Goal: Task Accomplishment & Management: Manage account settings

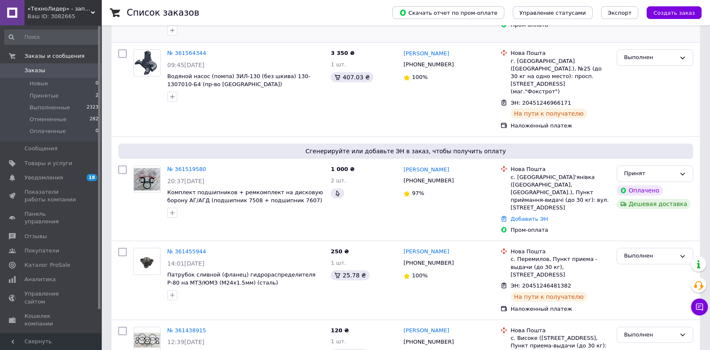
scroll to position [188, 0]
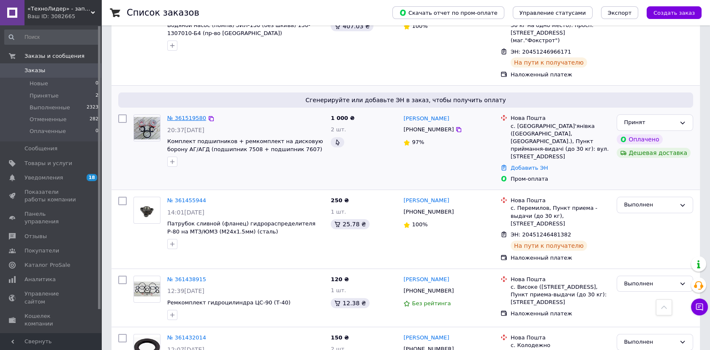
click at [178, 115] on link "№ 361519580" at bounding box center [186, 118] width 39 height 6
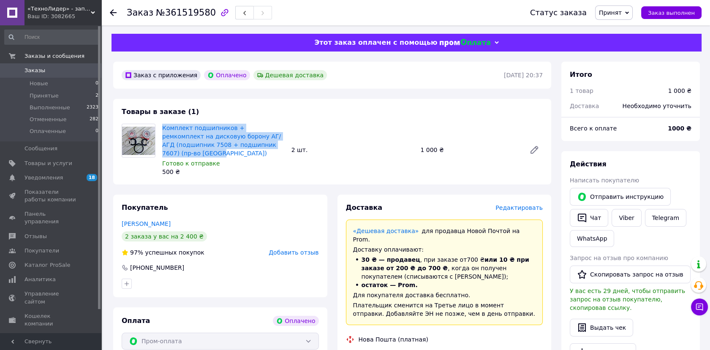
drag, startPoint x: 161, startPoint y: 126, endPoint x: 259, endPoint y: 143, distance: 98.8
click at [259, 143] on div "Комплект подшипников + ремкомплект на дисковую борону АГ/АГД (подшипник 7508 + …" at bounding box center [223, 150] width 129 height 56
copy link "Комплект подшипников + ремкомплект на дисковую борону АГ/АГД (подшипник 7508 + …"
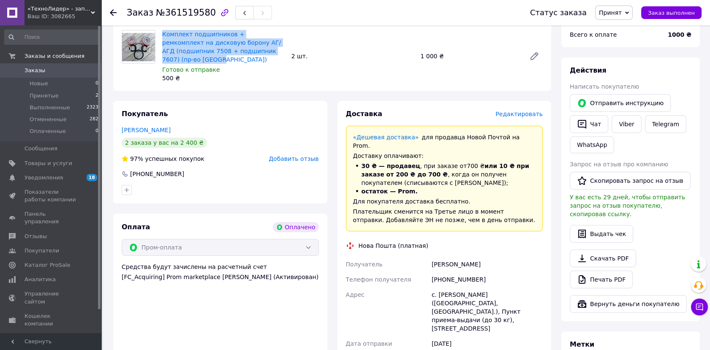
drag, startPoint x: 426, startPoint y: 249, endPoint x: 490, endPoint y: 241, distance: 65.1
click at [490, 257] on div "Получатель [PERSON_NAME] Телефон получателя [PHONE_NUMBER] Адрес с. [PERSON_NAM…" at bounding box center [444, 319] width 201 height 125
copy div "Получатель [PERSON_NAME]"
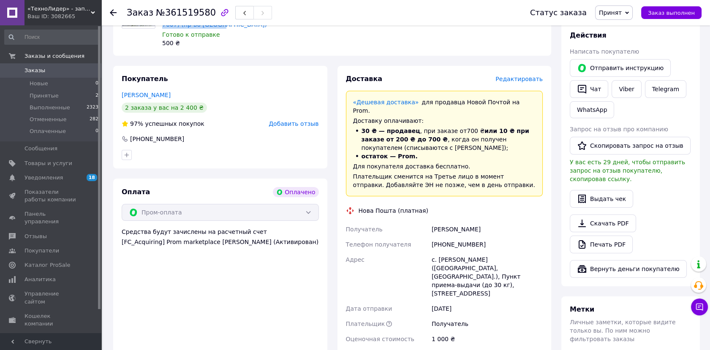
scroll to position [188, 0]
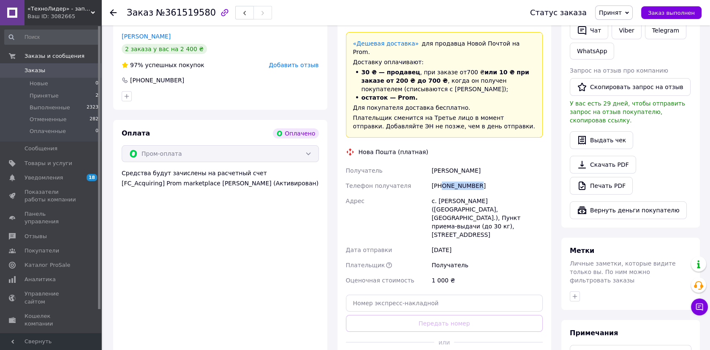
drag, startPoint x: 480, startPoint y: 170, endPoint x: 443, endPoint y: 173, distance: 37.3
click at [443, 178] on div "[PHONE_NUMBER]" at bounding box center [487, 185] width 115 height 15
copy div "0636038217"
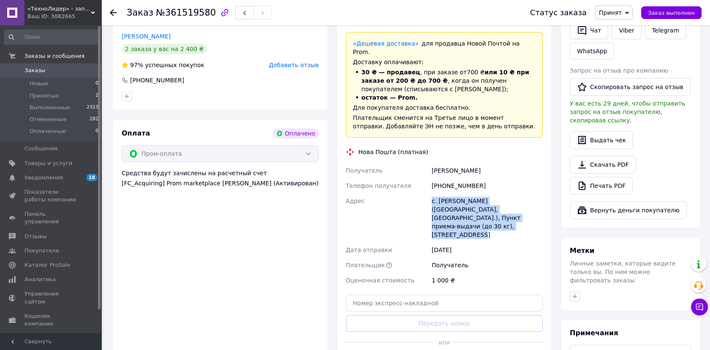
drag, startPoint x: 424, startPoint y: 184, endPoint x: 519, endPoint y: 201, distance: 96.9
click at [519, 201] on div "Получатель [PERSON_NAME] Телефон получателя [PHONE_NUMBER] Адрес с. [PERSON_NAM…" at bounding box center [444, 225] width 201 height 125
copy div "Адрес с. [PERSON_NAME] ([GEOGRAPHIC_DATA], [GEOGRAPHIC_DATA].), Пункт приема-вы…"
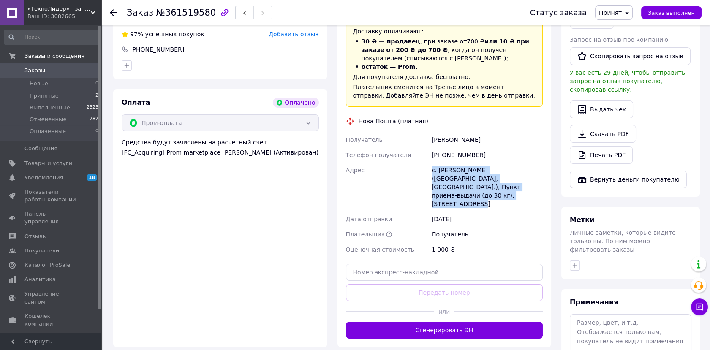
scroll to position [235, 0]
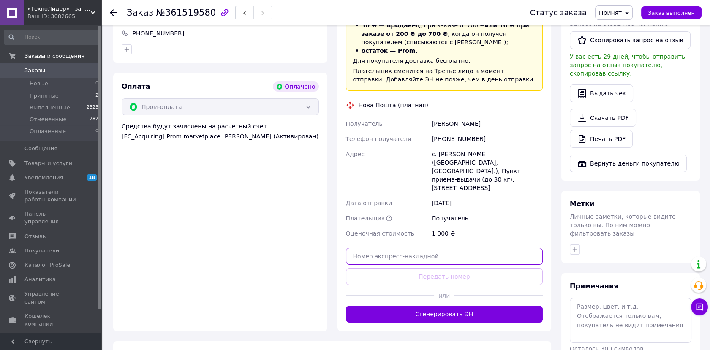
drag, startPoint x: 425, startPoint y: 224, endPoint x: 419, endPoint y: 220, distance: 6.7
click at [425, 248] on input "text" at bounding box center [444, 256] width 197 height 17
paste input "20451247353899"
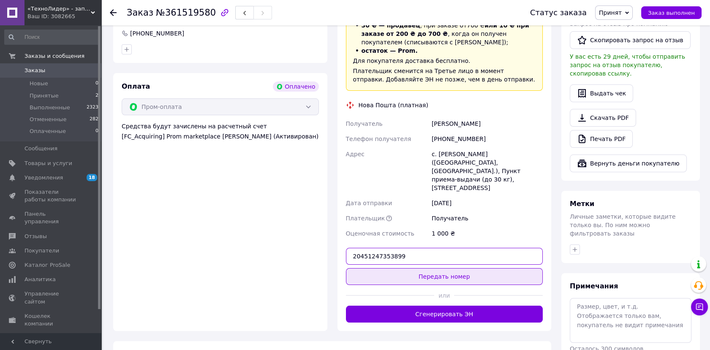
type input "20451247353899"
click at [434, 268] on button "Передать номер" at bounding box center [444, 276] width 197 height 17
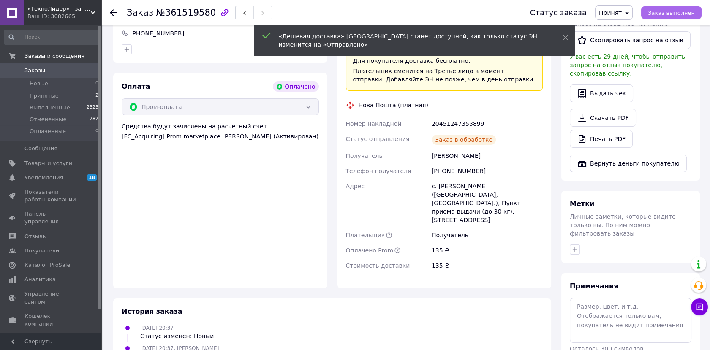
click at [696, 13] on button "Заказ выполнен" at bounding box center [672, 12] width 60 height 13
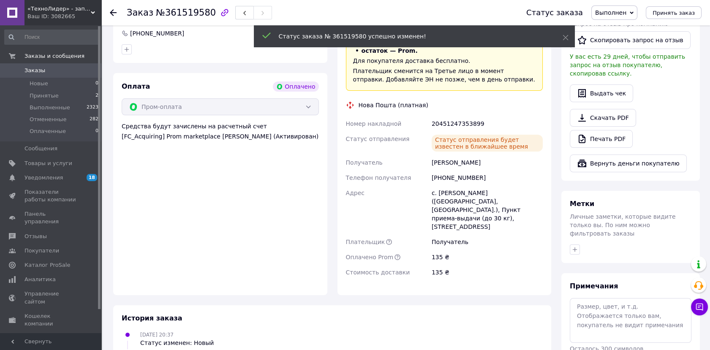
click at [35, 71] on span "Заказы" at bounding box center [35, 71] width 21 height 8
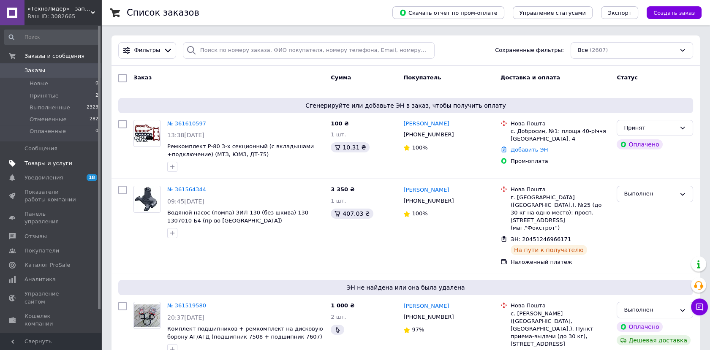
click at [41, 161] on span "Товары и услуги" at bounding box center [49, 164] width 48 height 8
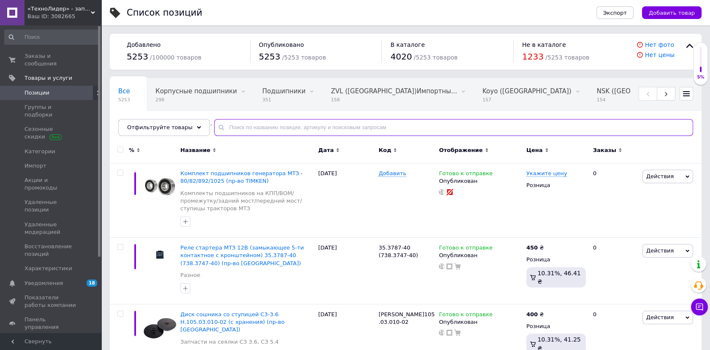
click at [278, 127] on input "text" at bounding box center [453, 127] width 479 height 17
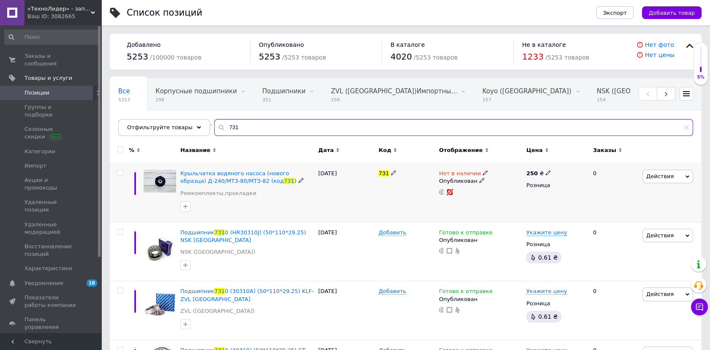
type input "731"
click at [483, 171] on icon at bounding box center [485, 172] width 5 height 5
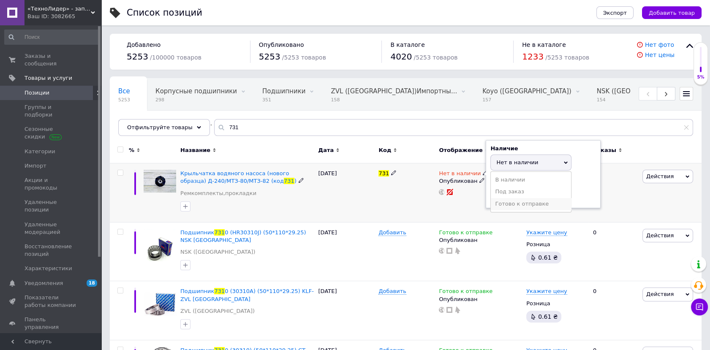
click at [514, 203] on li "Готово к отправке" at bounding box center [531, 204] width 80 height 12
click at [53, 89] on span "Позиции" at bounding box center [52, 93] width 54 height 8
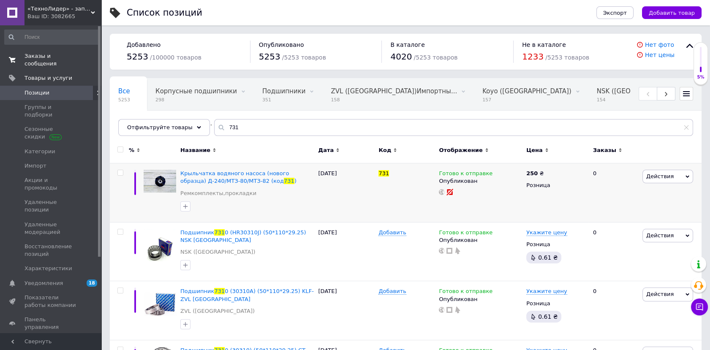
click at [53, 57] on span "Заказы и сообщения" at bounding box center [52, 59] width 54 height 15
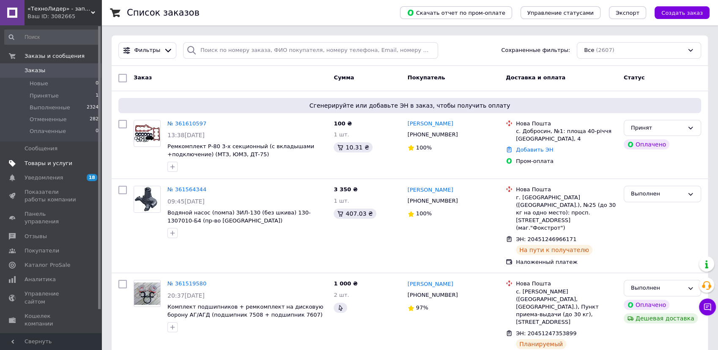
click at [41, 163] on span "Товары и услуги" at bounding box center [49, 164] width 48 height 8
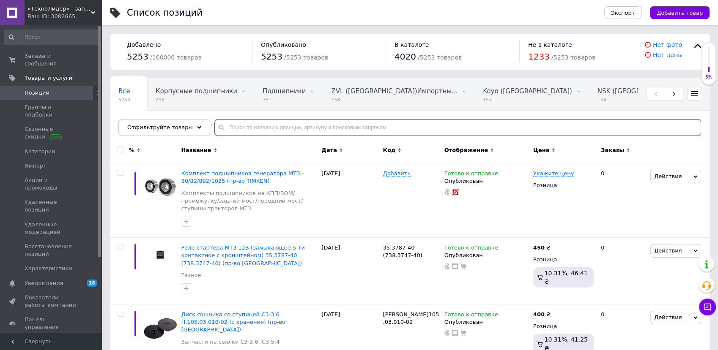
click at [302, 126] on input "text" at bounding box center [457, 127] width 486 height 17
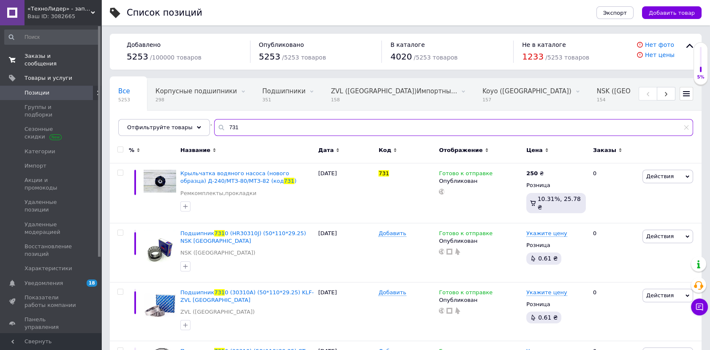
type input "731"
click at [44, 53] on span "Заказы и сообщения" at bounding box center [52, 59] width 54 height 15
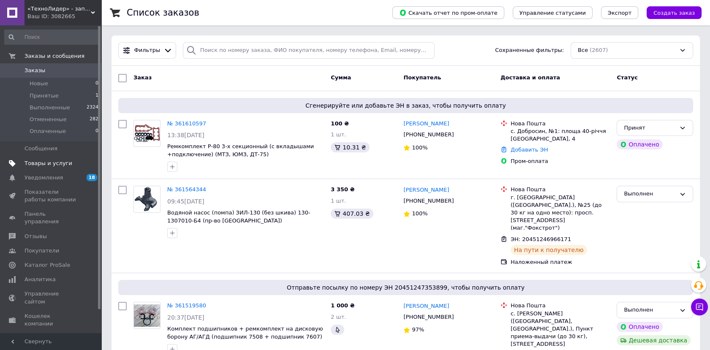
click at [59, 158] on link "Товары и услуги" at bounding box center [52, 163] width 104 height 14
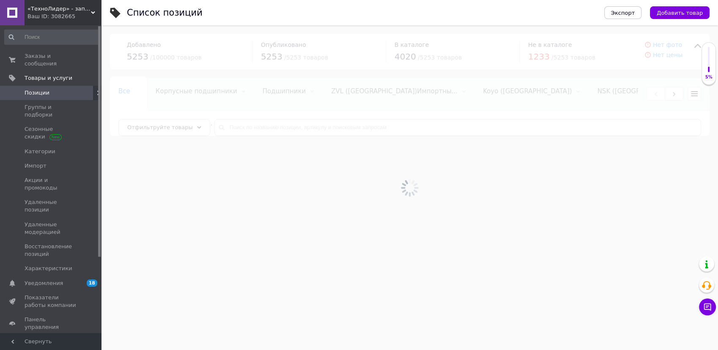
click at [272, 124] on div at bounding box center [409, 187] width 616 height 325
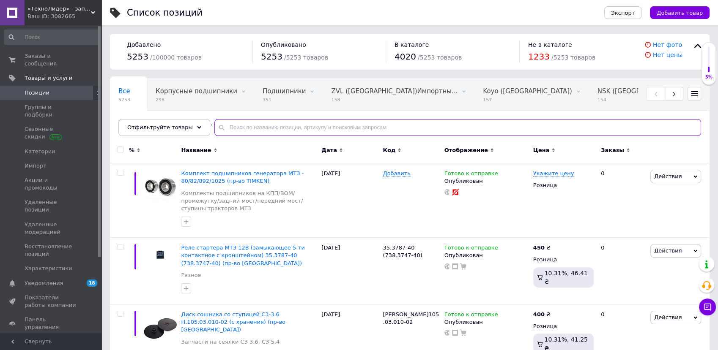
click at [272, 125] on input "text" at bounding box center [457, 127] width 486 height 17
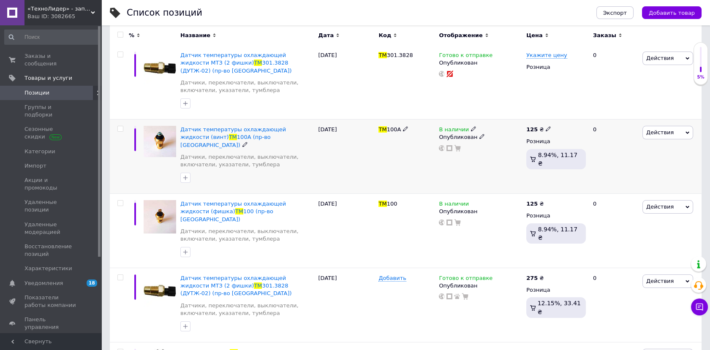
scroll to position [141, 0]
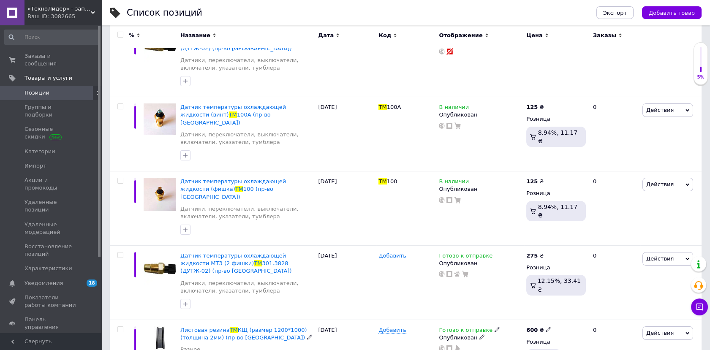
type input "тм"
click at [38, 55] on span "Заказы и сообщения" at bounding box center [52, 59] width 54 height 15
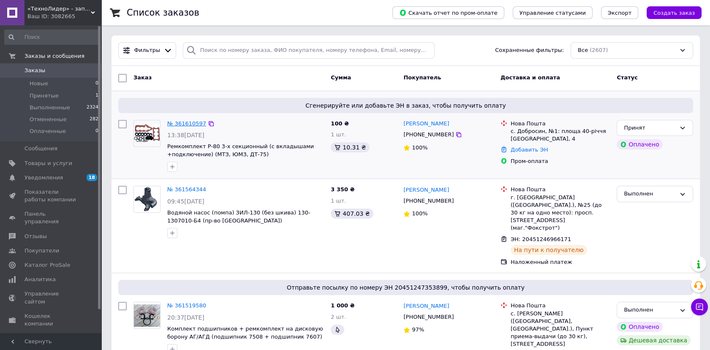
click at [188, 123] on link "№ 361610597" at bounding box center [186, 123] width 39 height 6
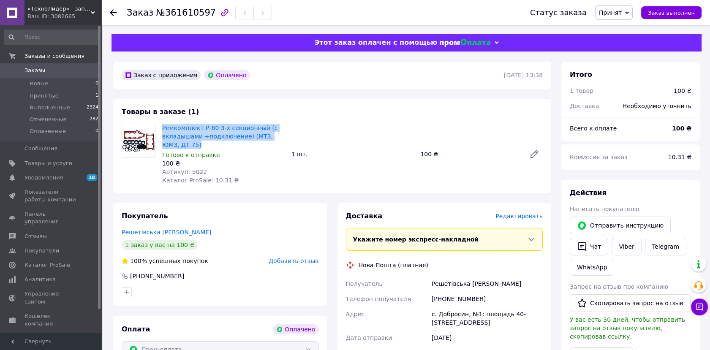
drag, startPoint x: 161, startPoint y: 127, endPoint x: 184, endPoint y: 147, distance: 30.5
click at [184, 147] on div "Ремкомплект Р-80 3-х секционный (с вкладышами +подключение) (МТЗ, ЮМЗ, ДТ-75) Г…" at bounding box center [223, 154] width 129 height 64
copy link "Ремкомплект Р-80 3-х секционный (с вкладышами +подключение) (МТЗ, ЮМЗ, ДТ-75)"
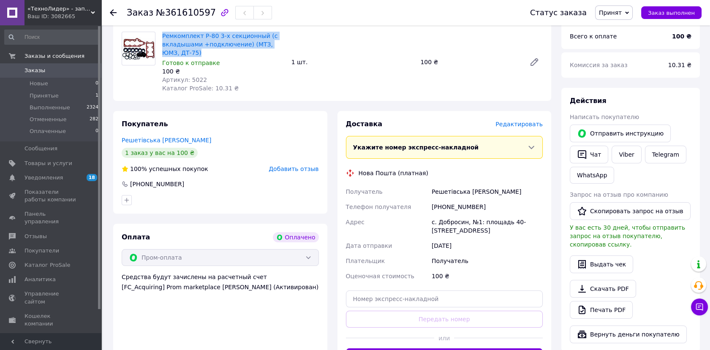
scroll to position [94, 0]
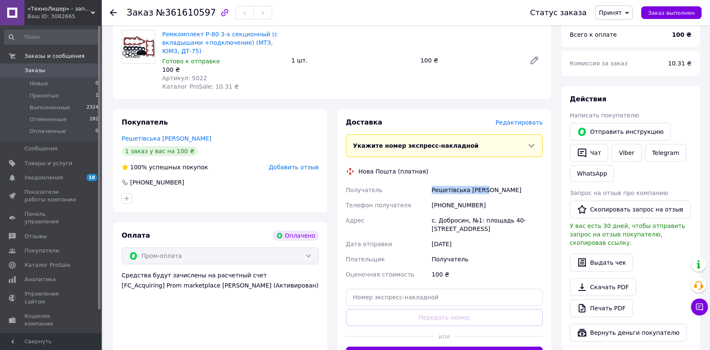
drag, startPoint x: 429, startPoint y: 187, endPoint x: 491, endPoint y: 191, distance: 61.8
click at [491, 191] on div "Получатель Решетівська [PERSON_NAME] Телефон получателя [PHONE_NUMBER] Адрес с.…" at bounding box center [444, 233] width 201 height 100
copy div "Получатель Решетівська [PERSON_NAME]"
drag, startPoint x: 477, startPoint y: 208, endPoint x: 442, endPoint y: 207, distance: 34.7
click at [442, 207] on div "[PHONE_NUMBER]" at bounding box center [487, 205] width 115 height 15
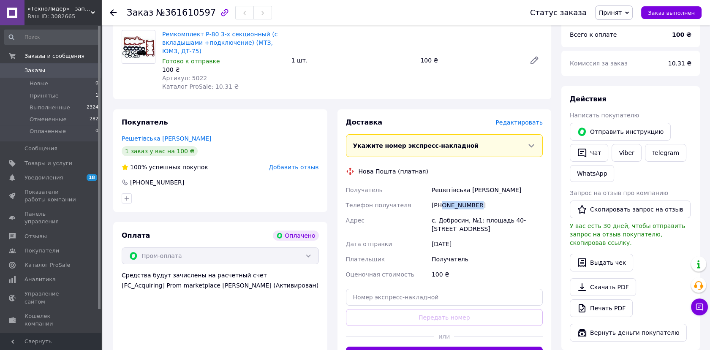
copy div "0632922606"
drag, startPoint x: 430, startPoint y: 223, endPoint x: 461, endPoint y: 229, distance: 31.6
click at [461, 229] on div "Получатель Решетівська [PERSON_NAME] Телефон получателя [PHONE_NUMBER] Адрес с.…" at bounding box center [444, 233] width 201 height 100
copy div "Адрес с. Добросин, №1: площадь 40-[STREET_ADDRESS]"
click at [427, 296] on input "text" at bounding box center [444, 297] width 197 height 17
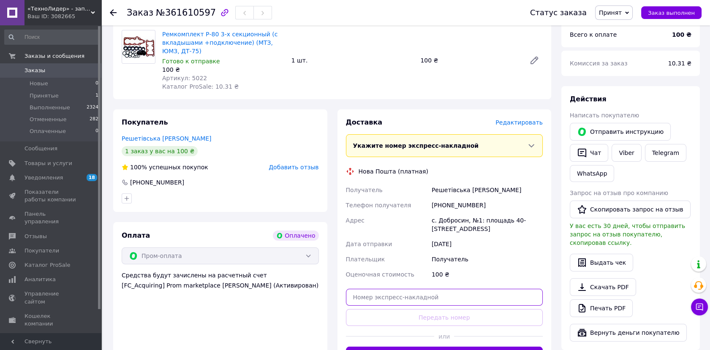
paste input "20451247373053"
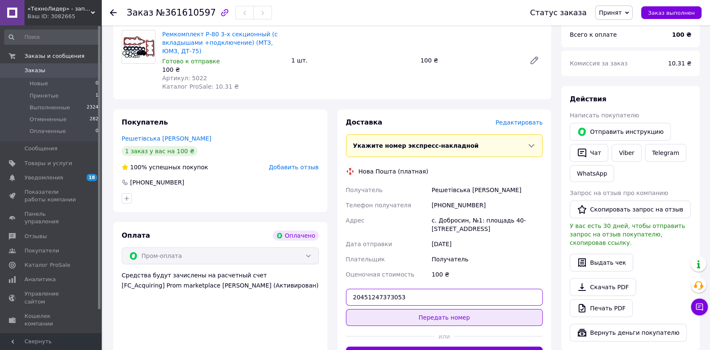
type input "20451247373053"
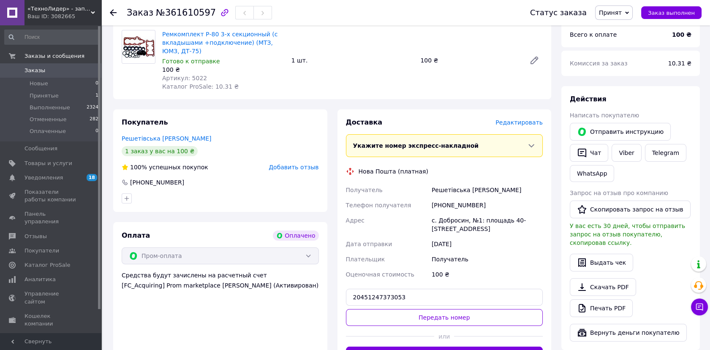
click at [434, 310] on button "Передать номер" at bounding box center [444, 317] width 197 height 17
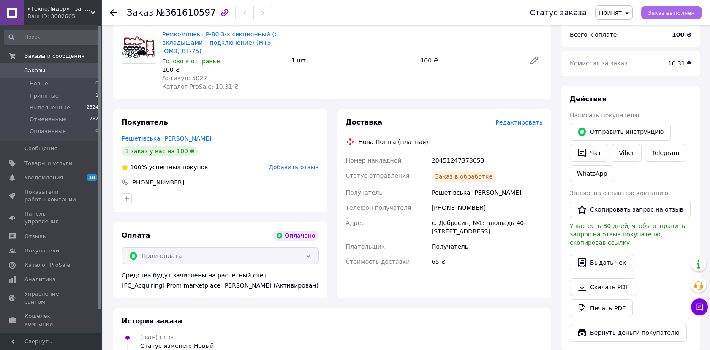
click at [690, 8] on button "Заказ выполнен" at bounding box center [672, 12] width 60 height 13
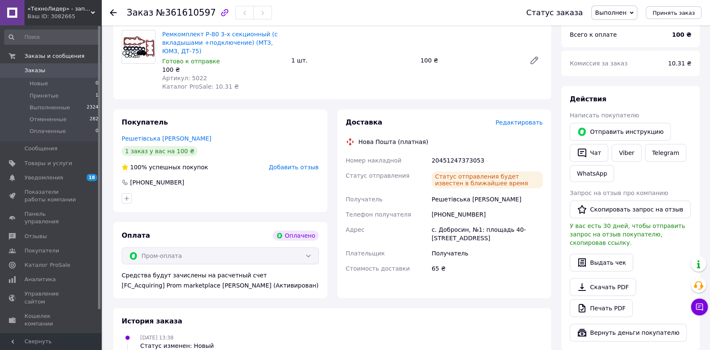
click at [31, 71] on span "Заказы" at bounding box center [35, 71] width 21 height 8
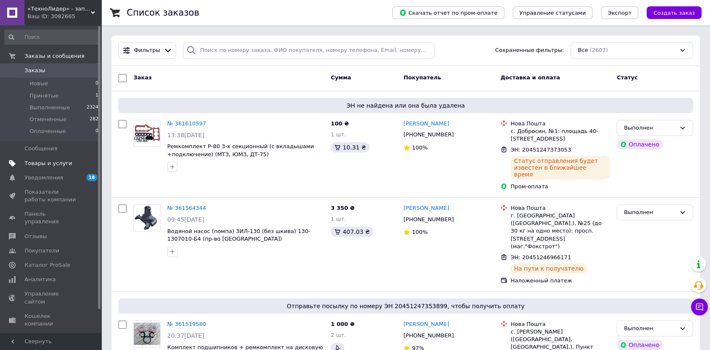
click at [35, 163] on span "Товары и услуги" at bounding box center [49, 164] width 48 height 8
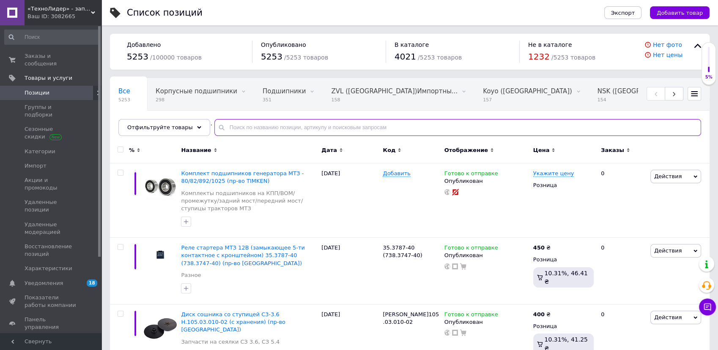
click at [295, 129] on input "text" at bounding box center [457, 127] width 486 height 17
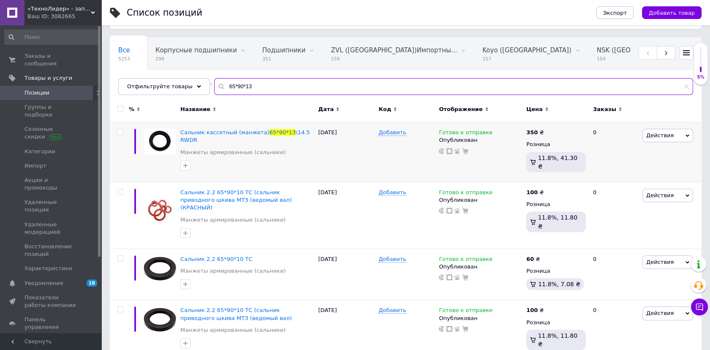
scroll to position [49, 0]
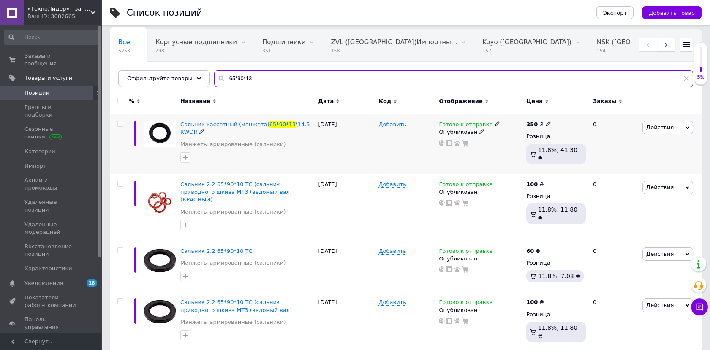
type input "65*90*13"
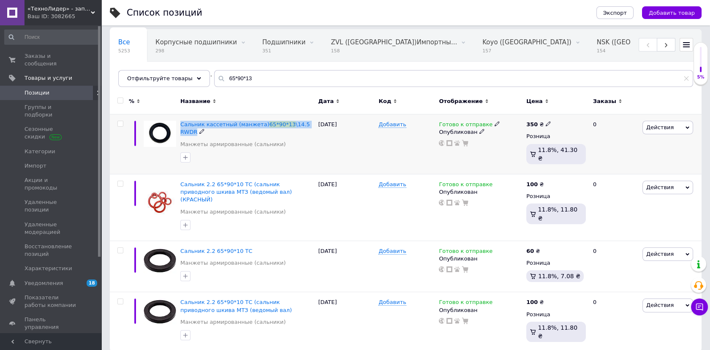
drag, startPoint x: 180, startPoint y: 123, endPoint x: 312, endPoint y: 120, distance: 132.7
click at [312, 120] on div "Сальник кассетный (манжета) 65*90*13 \14.5 RWDR Манжеты армированные (сальники)" at bounding box center [247, 145] width 138 height 60
copy span "Сальник кассетный (манжета) 65*90*13 \14.5 RWDR"
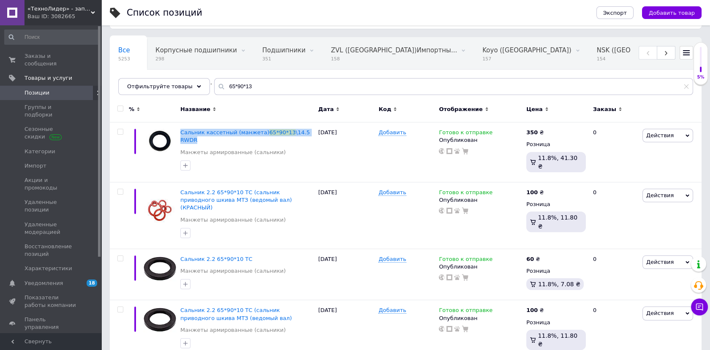
click at [36, 89] on span "Позиции" at bounding box center [37, 93] width 25 height 8
click at [43, 89] on span "Позиции" at bounding box center [37, 93] width 25 height 8
click at [41, 62] on link "Заказы и сообщения 0 0" at bounding box center [52, 60] width 104 height 22
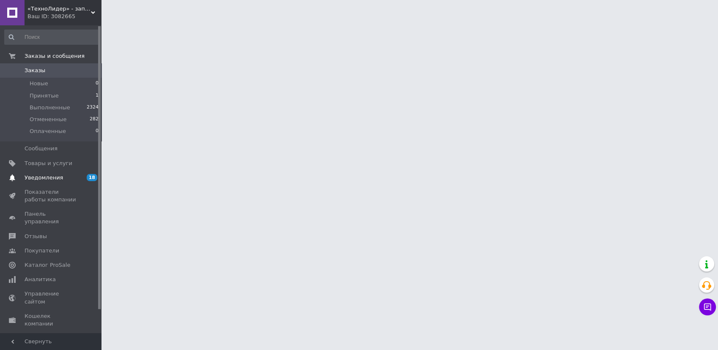
click at [58, 172] on link "Уведомления 18 0" at bounding box center [52, 178] width 104 height 14
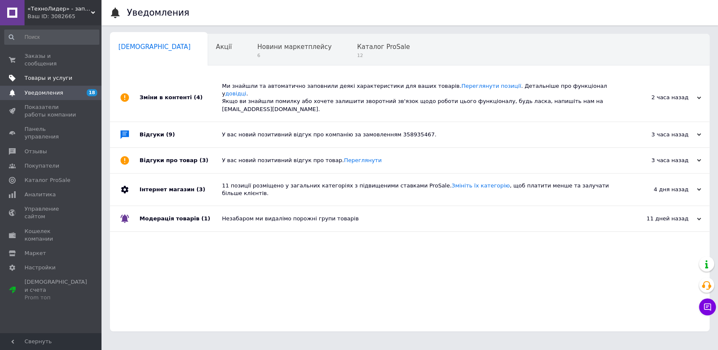
click at [49, 71] on link "Товары и услуги" at bounding box center [52, 78] width 104 height 14
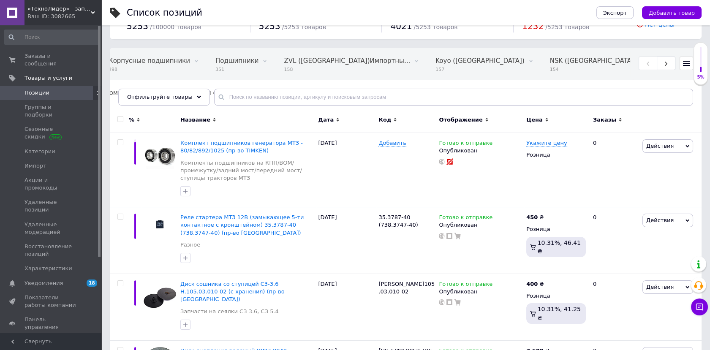
scroll to position [47, 0]
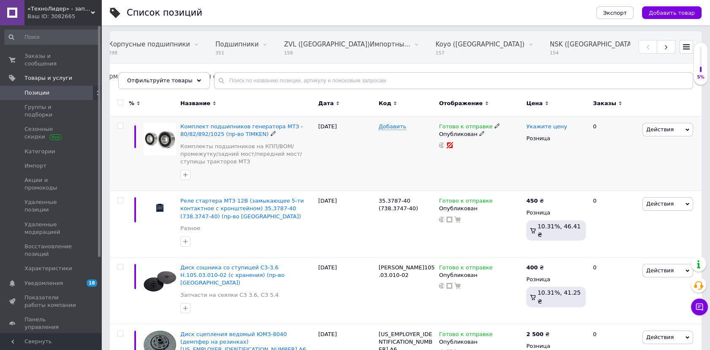
click at [543, 124] on span "Укажите цену" at bounding box center [547, 126] width 41 height 7
type input "1000"
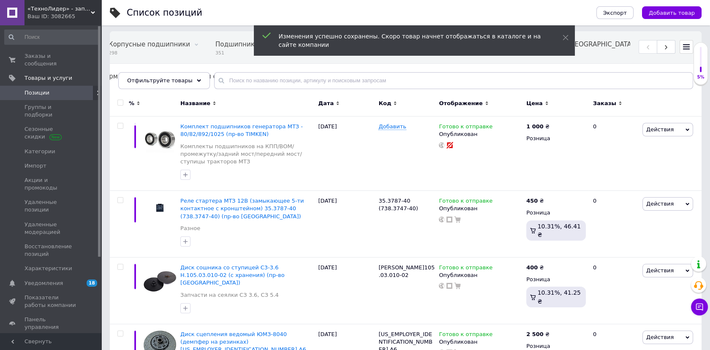
click at [38, 89] on span "Позиции" at bounding box center [37, 93] width 25 height 8
